Goal: Information Seeking & Learning: Check status

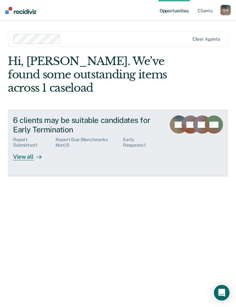
click at [28, 154] on div "View all" at bounding box center [31, 154] width 36 height 13
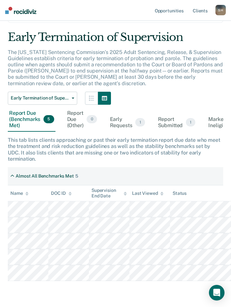
scroll to position [47, 0]
